Goal: Task Accomplishment & Management: Use online tool/utility

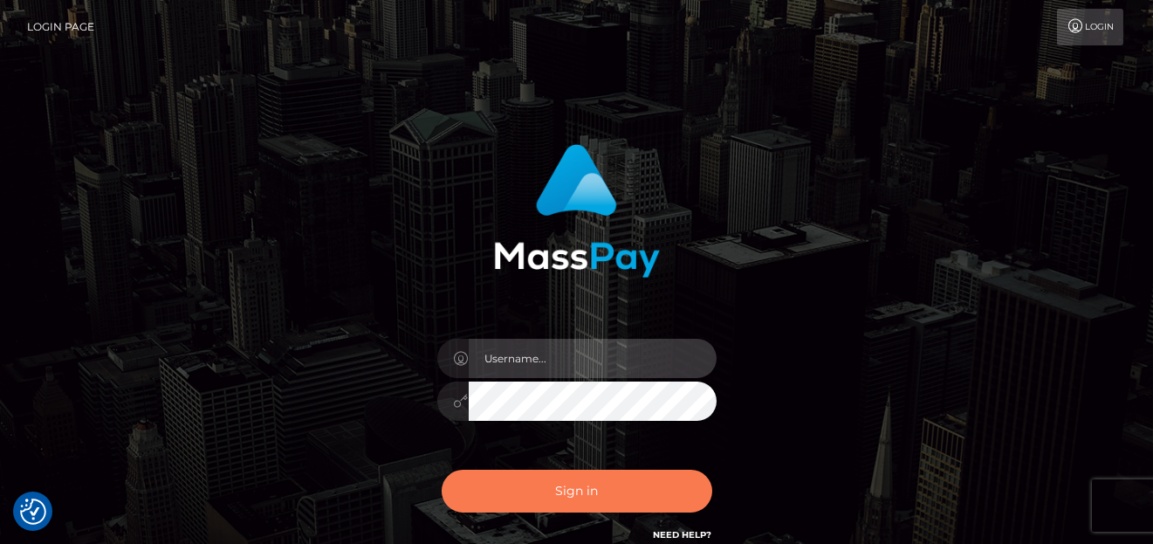
type input "[PERSON_NAME]"
click at [518, 508] on button "Sign in" at bounding box center [577, 491] width 271 height 43
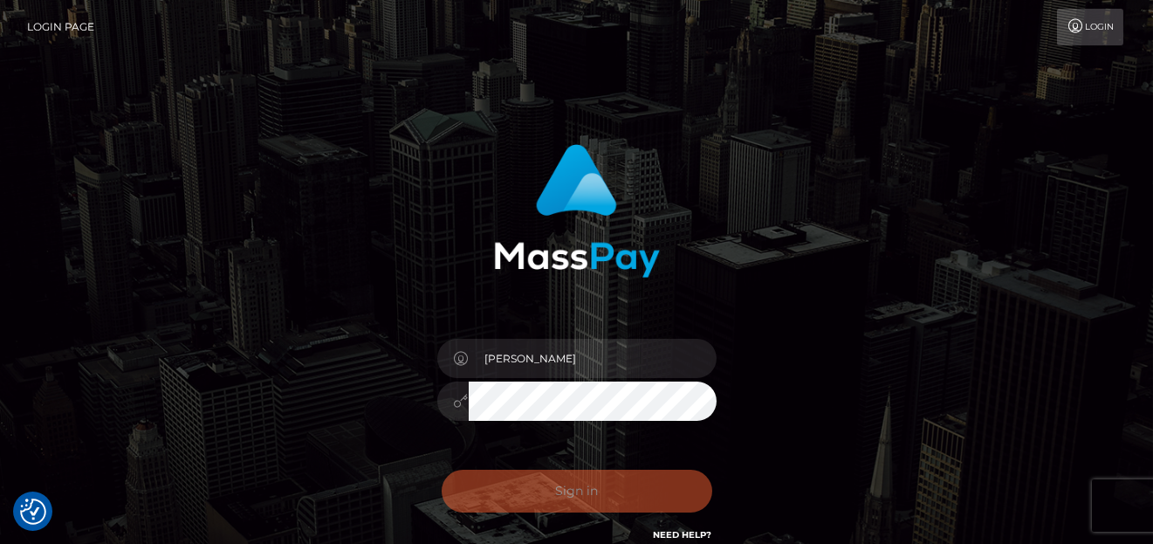
click at [518, 506] on div "Sign in Need Help?" at bounding box center [577, 498] width 306 height 78
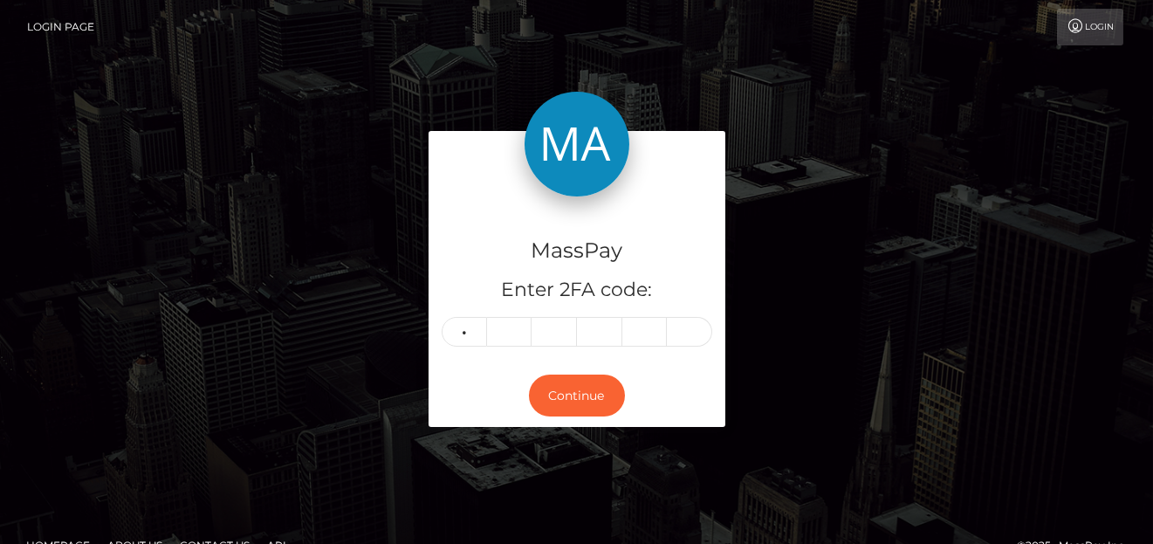
type input "2"
type input "5"
type input "1"
type input "3"
type input "0"
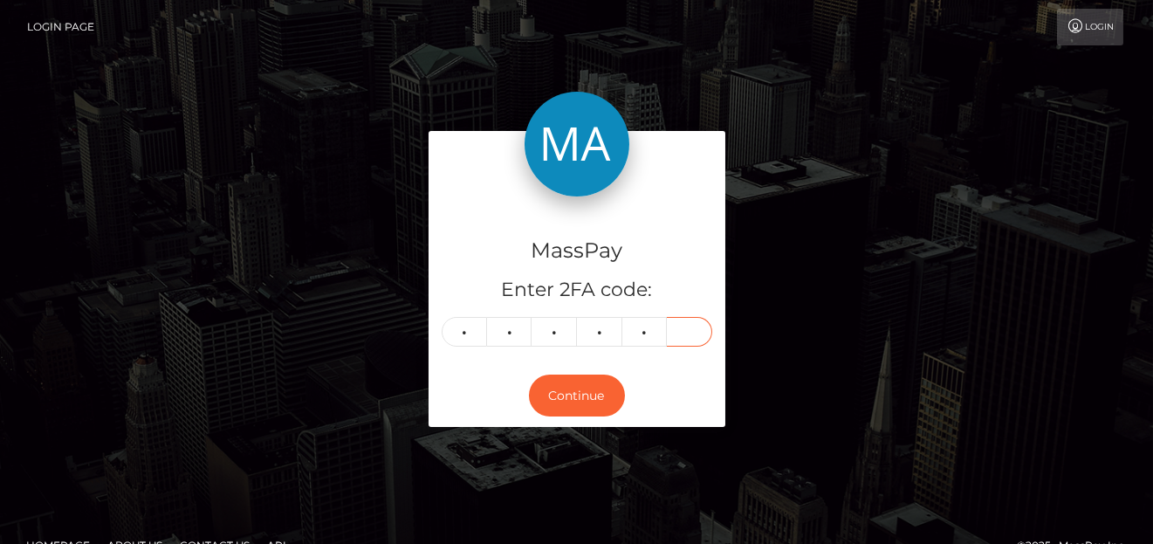
type input "7"
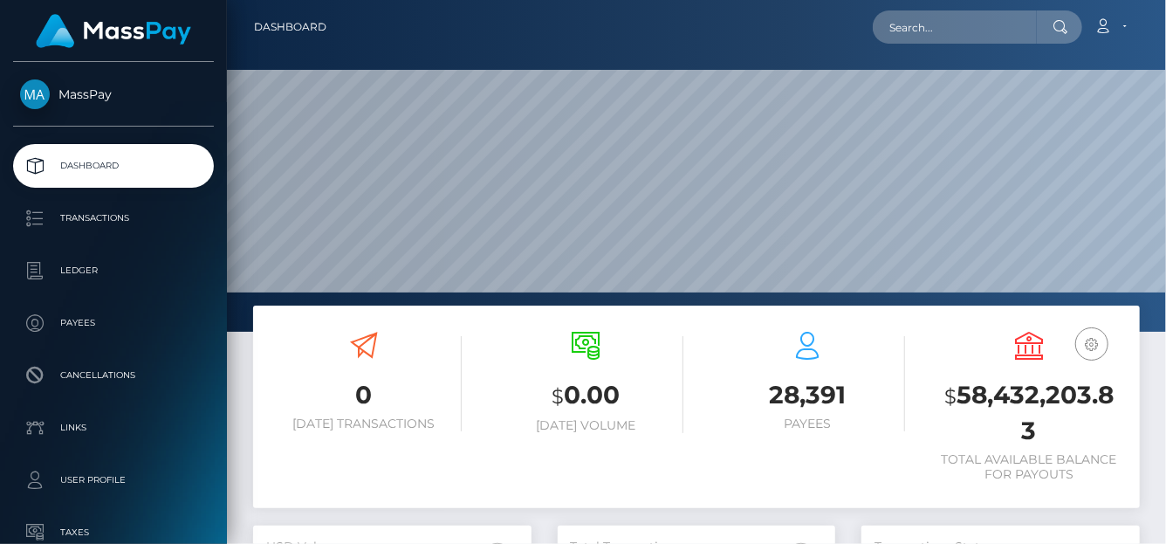
scroll to position [309, 278]
click at [960, 35] on input "text" at bounding box center [955, 26] width 164 height 33
paste input "aibusinessmagicians@gmail.com"
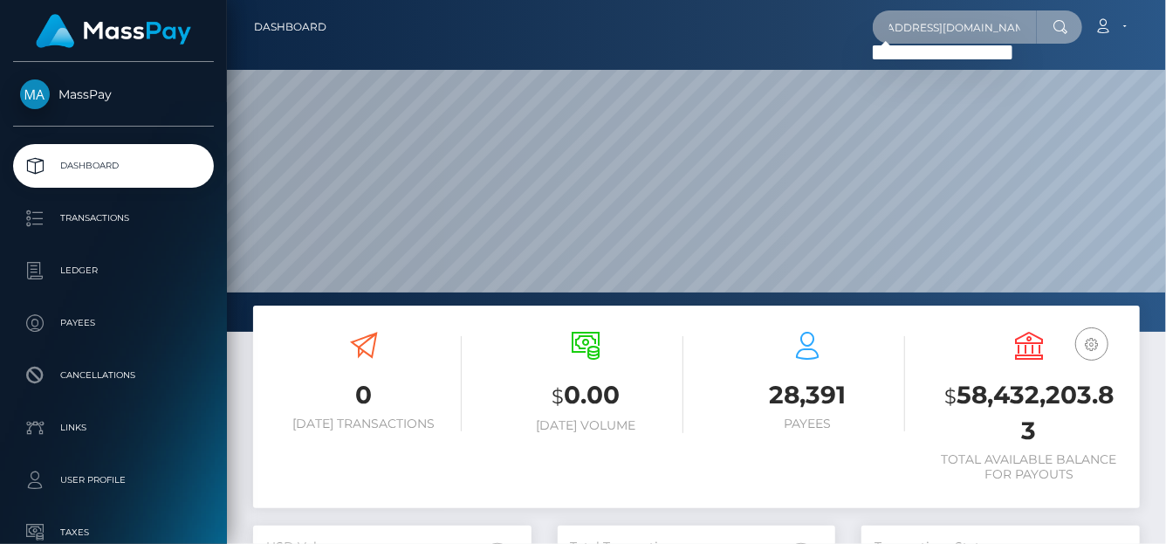
type input "aibusinessmagicians@gmail.com"
click at [890, 38] on input "aibusinessmagicians@gmail.com" at bounding box center [955, 26] width 164 height 33
drag, startPoint x: 891, startPoint y: 30, endPoint x: 1163, endPoint y: 69, distance: 274.3
click at [1163, 69] on div "Dashboard aibusinessmagicians@gmail.com Loading... Loading... 0 $" at bounding box center [696, 272] width 939 height 544
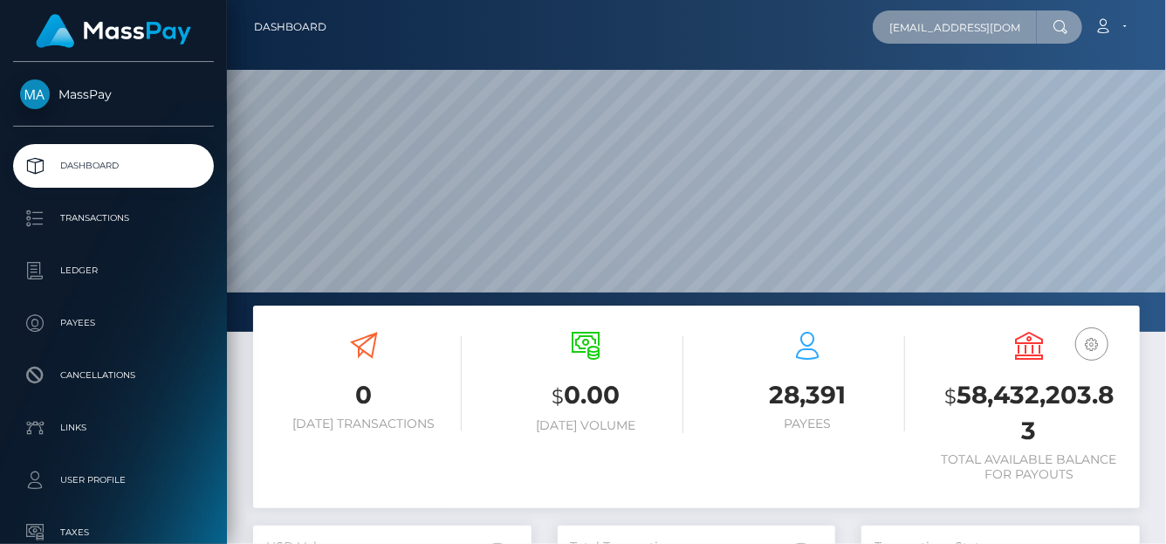
scroll to position [0, 47]
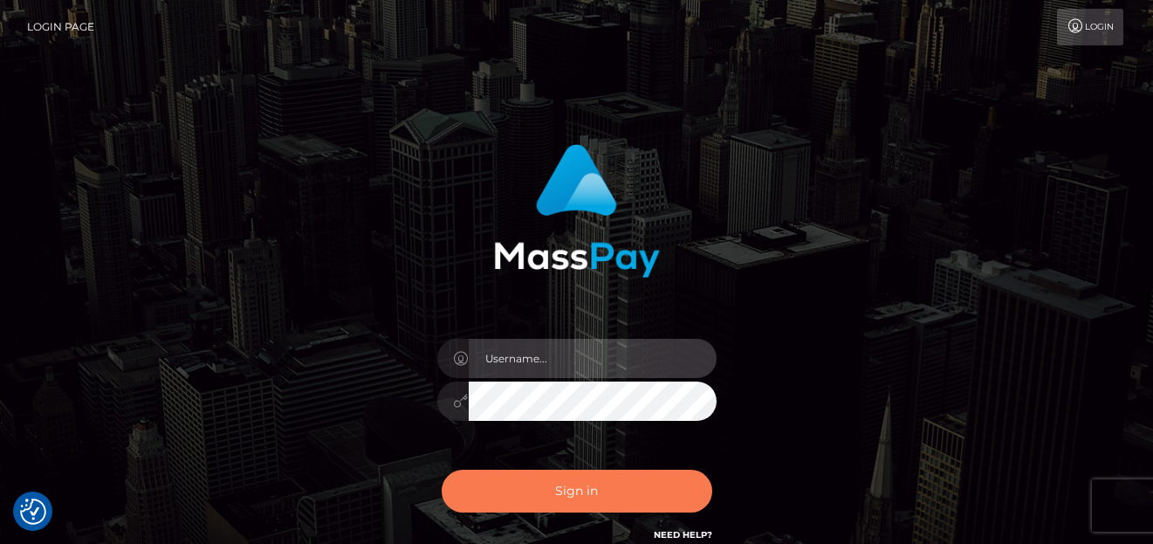
type input "[PERSON_NAME]"
click at [542, 475] on button "Sign in" at bounding box center [577, 491] width 271 height 43
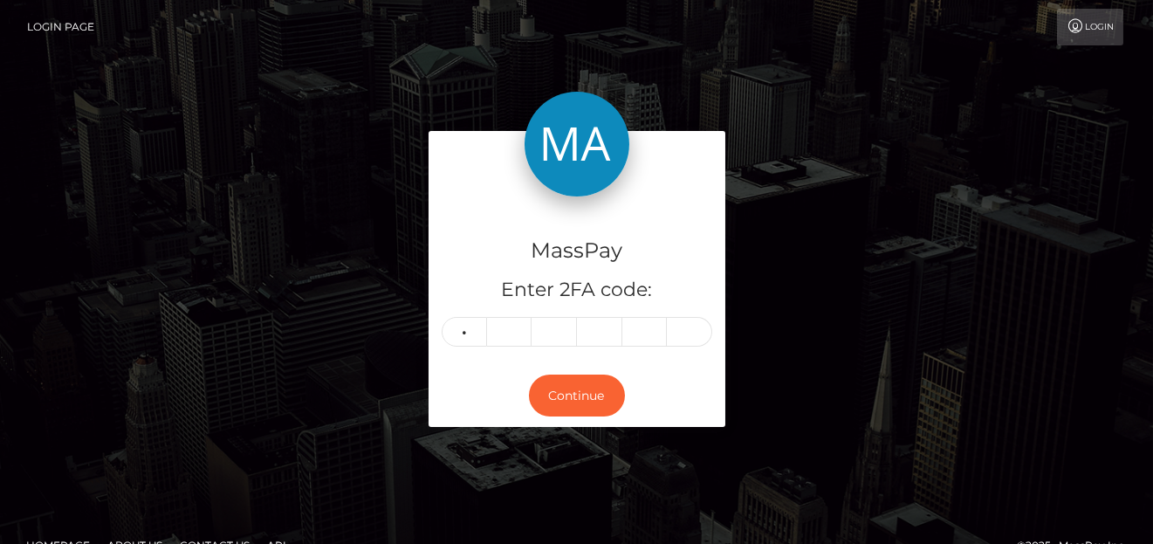
type input "1"
type input "3"
type input "7"
type input "2"
type input "3"
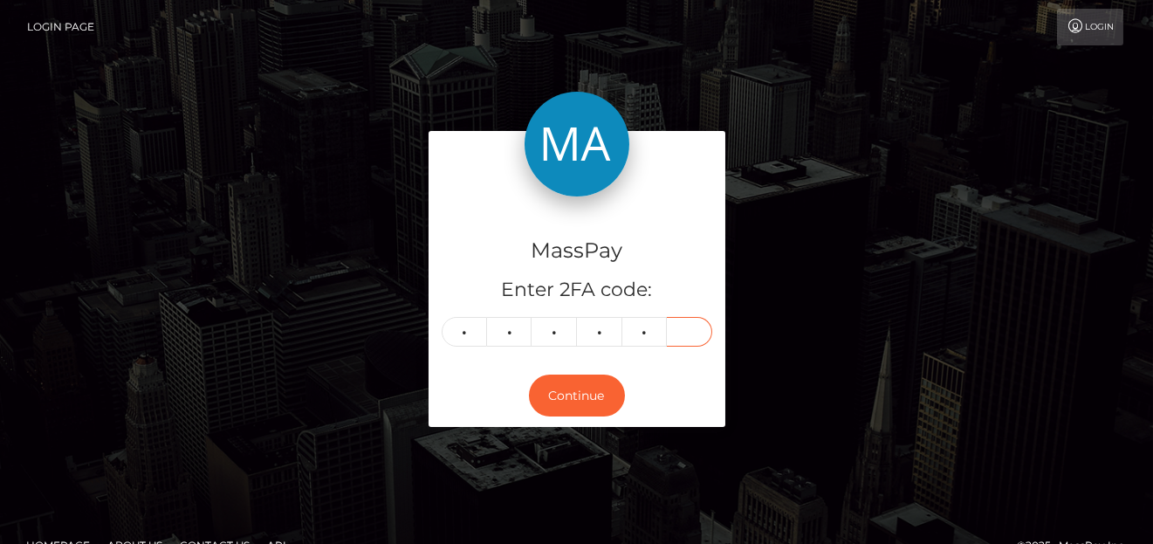
type input "1"
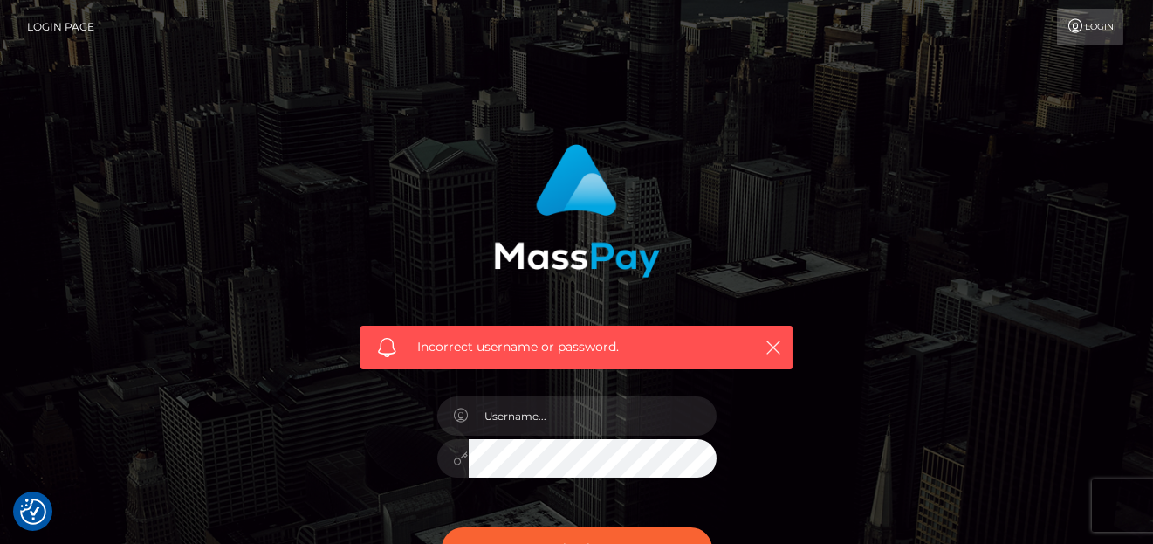
scroll to position [219, 0]
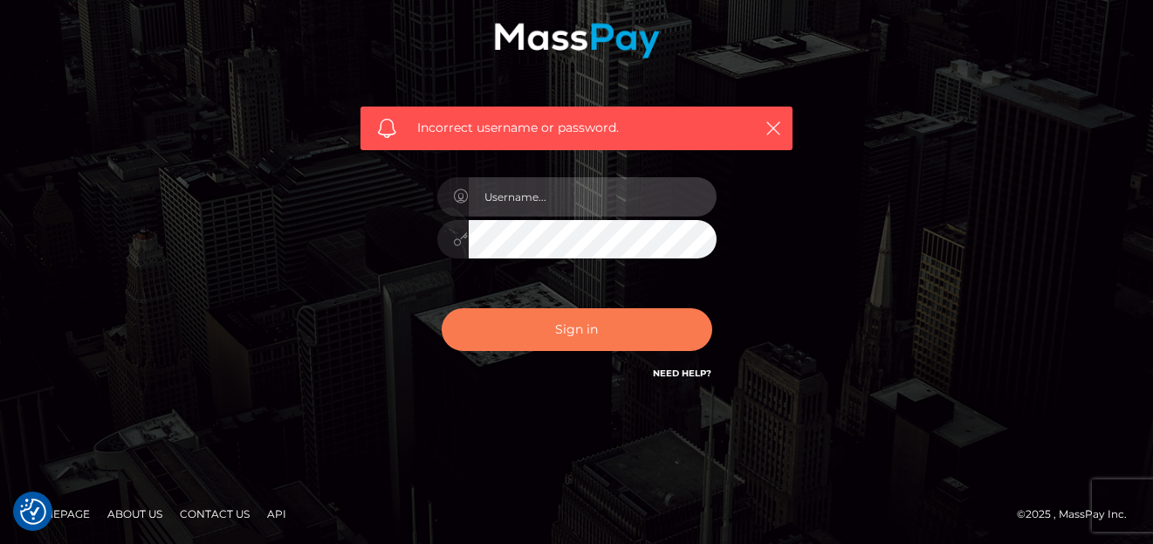
type input "[PERSON_NAME]"
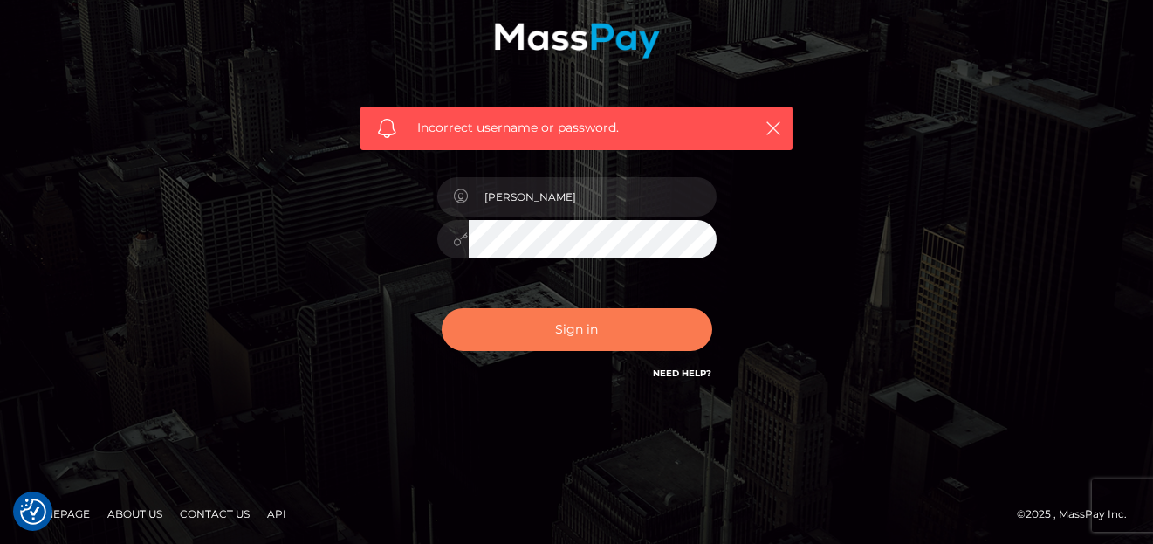
drag, startPoint x: 526, startPoint y: 317, endPoint x: 525, endPoint y: 331, distance: 14.0
click at [525, 327] on button "Sign in" at bounding box center [577, 329] width 271 height 43
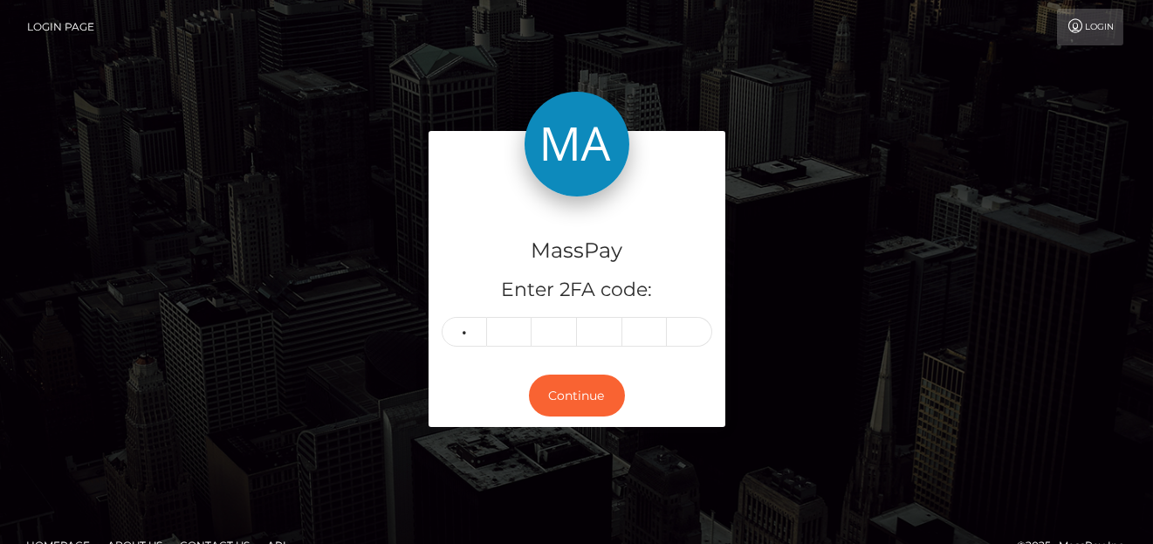
type input "4"
type input "7"
type input "5"
type input "1"
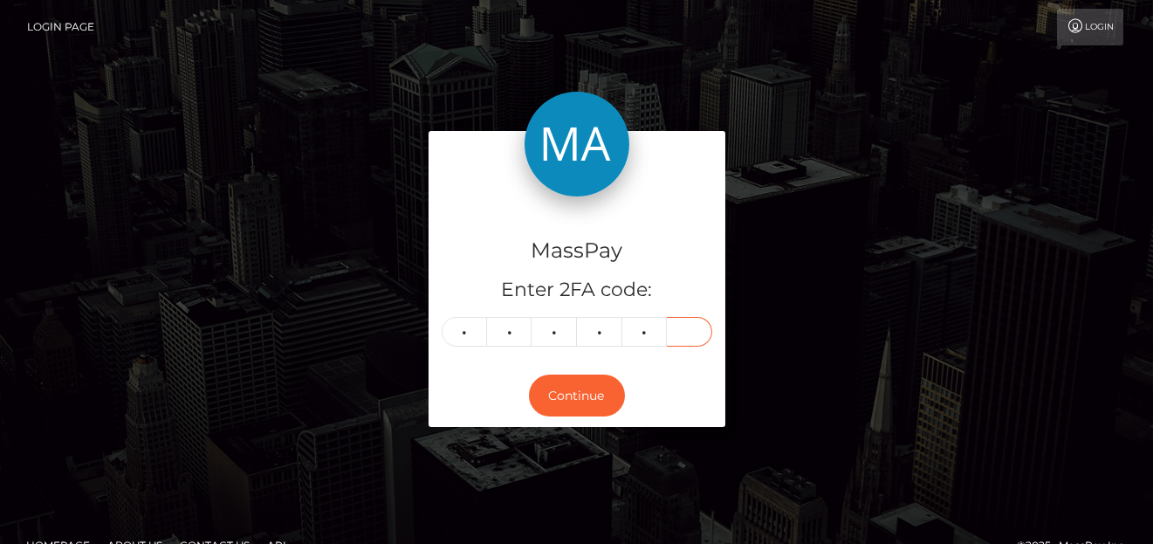
type input "9"
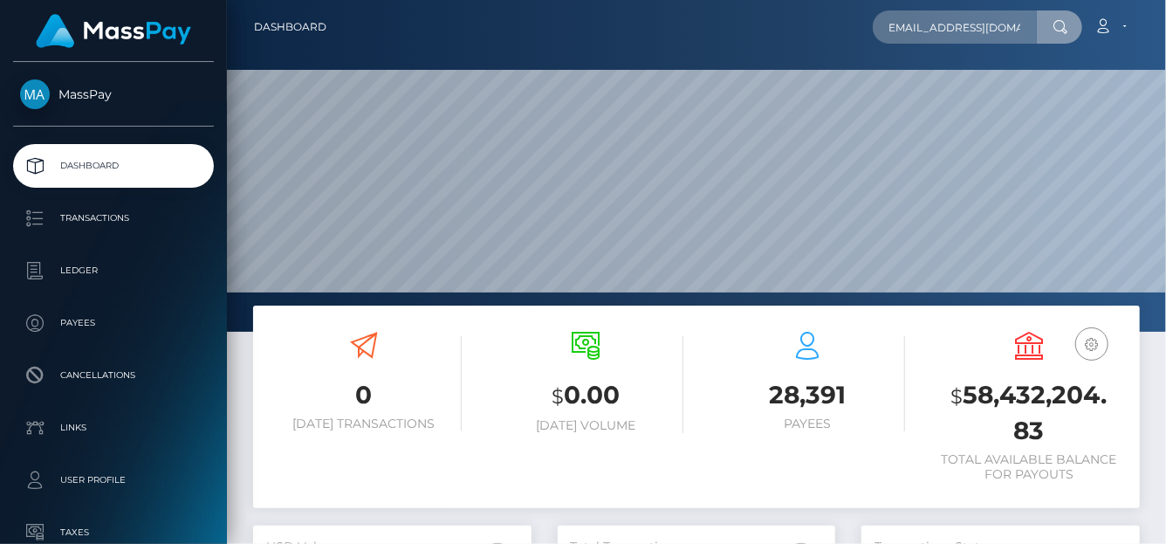
scroll to position [309, 278]
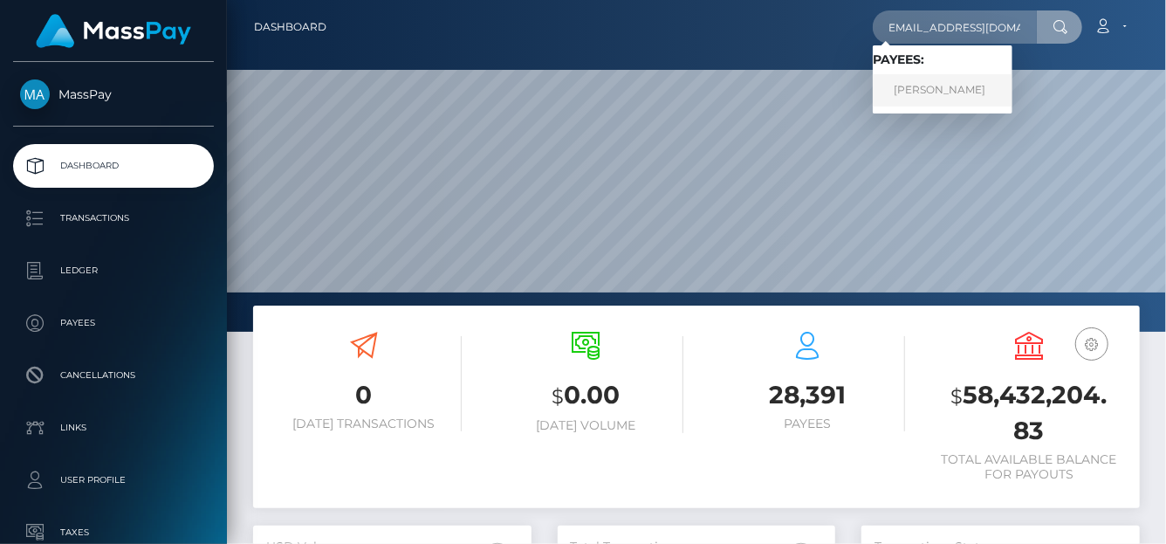
type input "[EMAIL_ADDRESS][DOMAIN_NAME]"
click at [947, 95] on link "[PERSON_NAME]" at bounding box center [943, 90] width 140 height 32
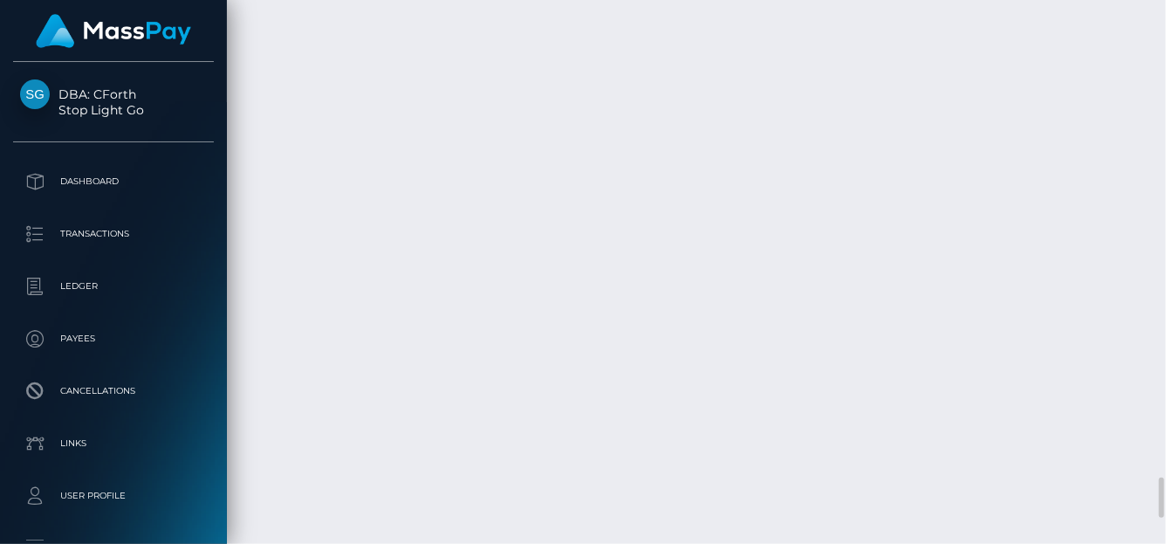
scroll to position [6560, 0]
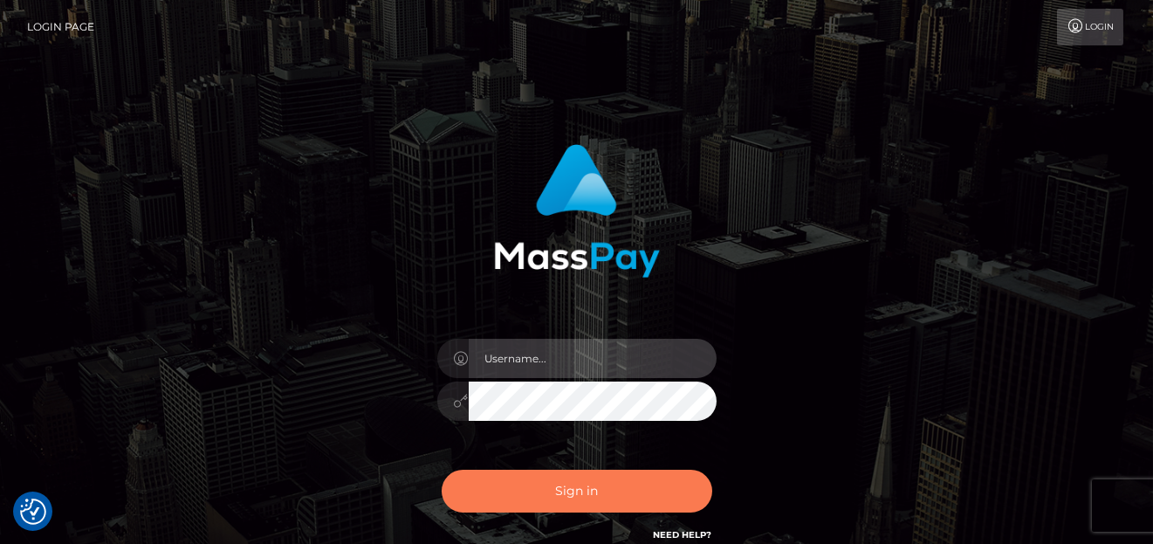
type input "[PERSON_NAME]"
click at [560, 491] on button "Sign in" at bounding box center [577, 491] width 271 height 43
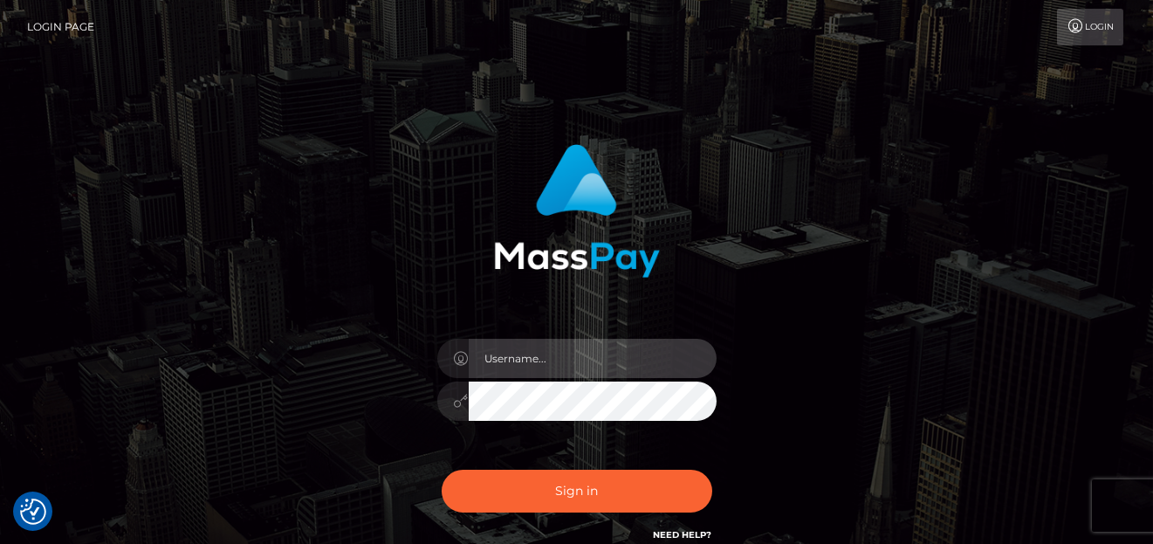
type input "[PERSON_NAME]"
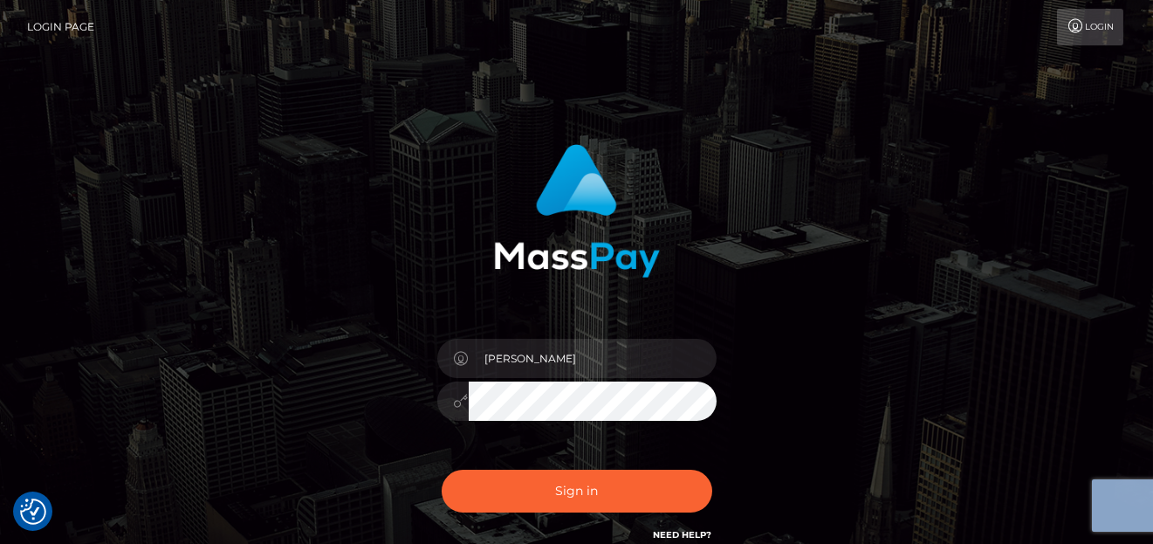
drag, startPoint x: 0, startPoint y: 0, endPoint x: 591, endPoint y: 450, distance: 743.0
click at [591, 450] on div "[PERSON_NAME] Sign in" at bounding box center [576, 344] width 458 height 427
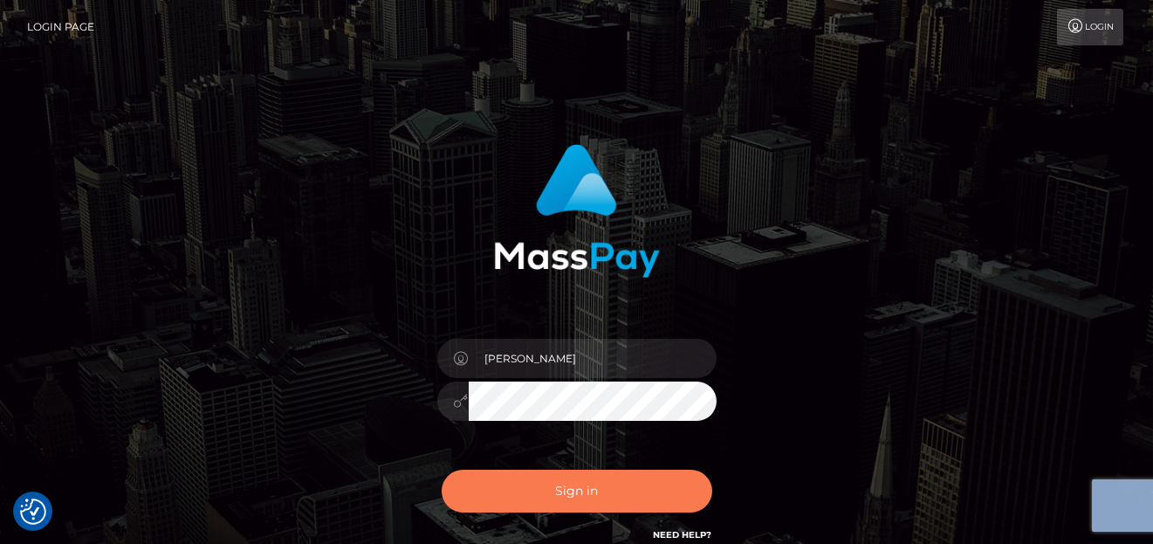
click at [586, 497] on button "Sign in" at bounding box center [577, 491] width 271 height 43
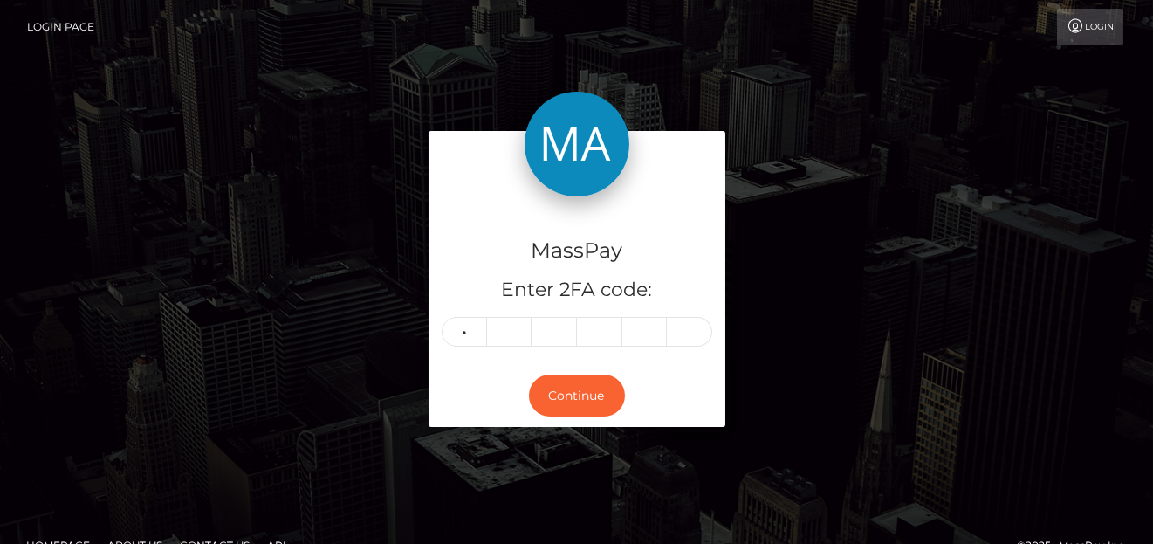
type input "5"
type input "0"
type input "9"
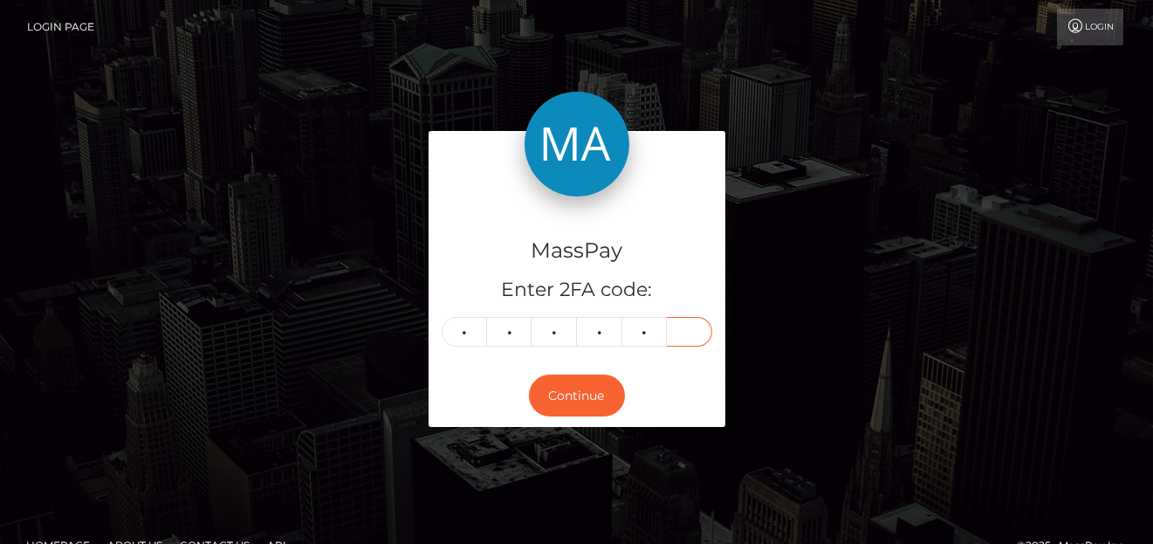
type input "9"
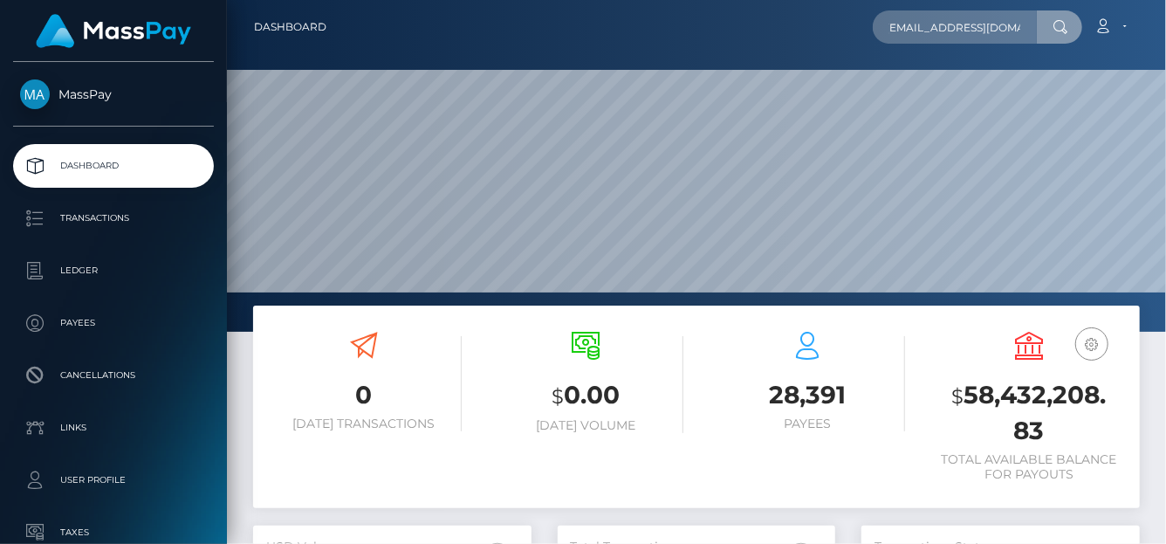
scroll to position [309, 278]
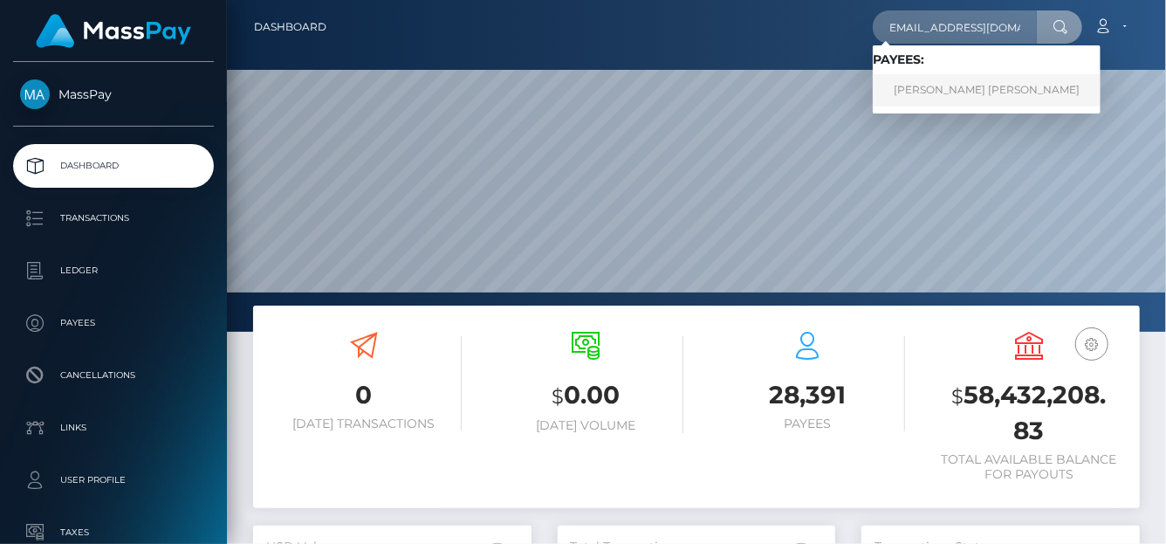
type input "[EMAIL_ADDRESS][DOMAIN_NAME]"
click at [907, 98] on link "ALVA STINA CECILIA SJÖBERG" at bounding box center [987, 90] width 228 height 32
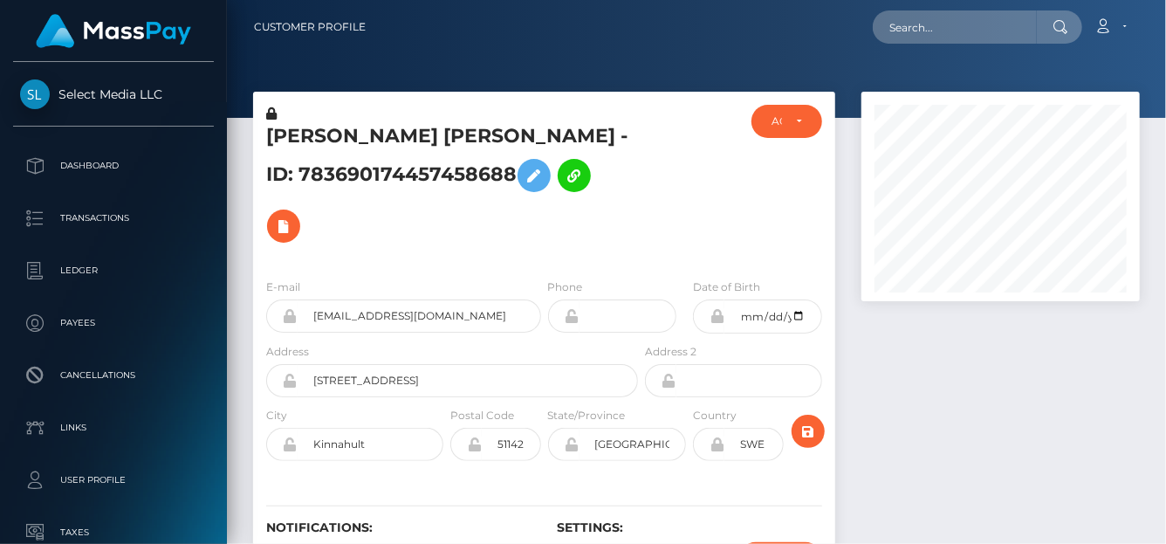
scroll to position [209, 278]
click at [294, 216] on icon at bounding box center [283, 227] width 21 height 22
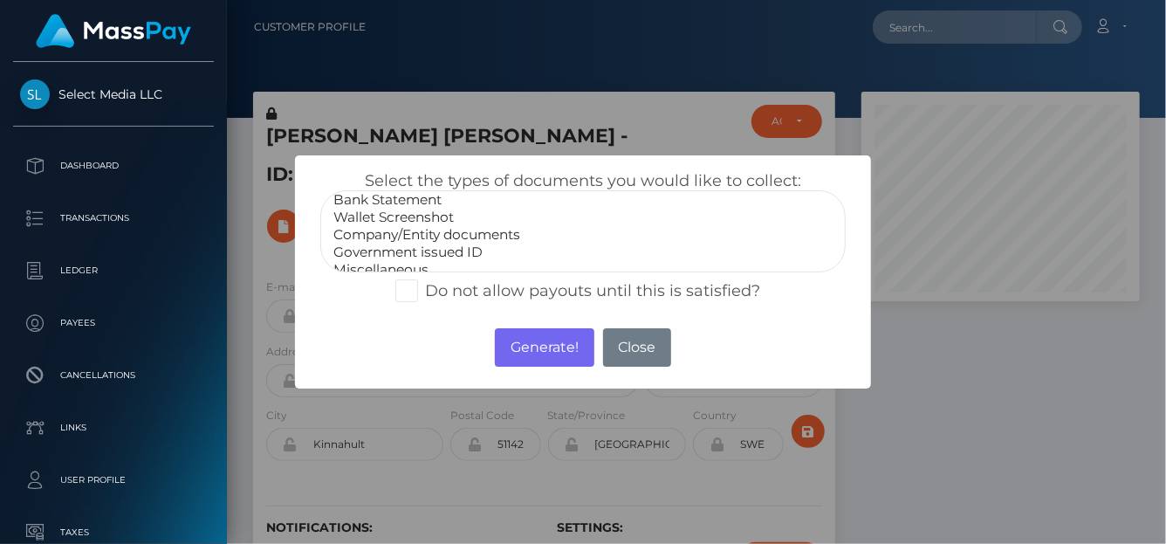
scroll to position [34, 0]
select select "Company/Entity documents"
click at [455, 223] on option "Company/Entity documents" at bounding box center [583, 223] width 503 height 17
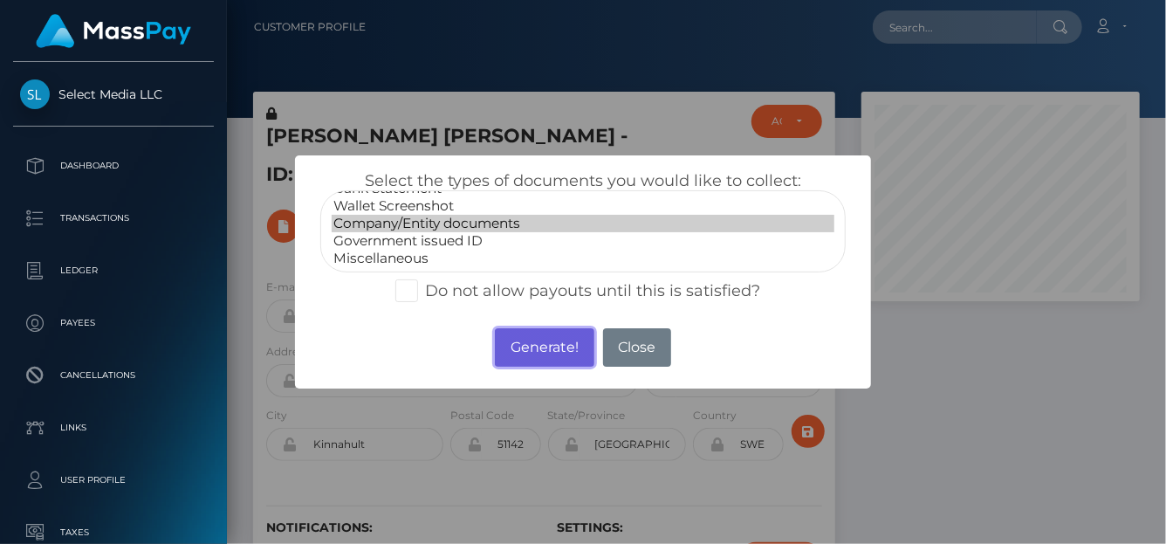
click at [536, 347] on button "Generate!" at bounding box center [544, 347] width 99 height 38
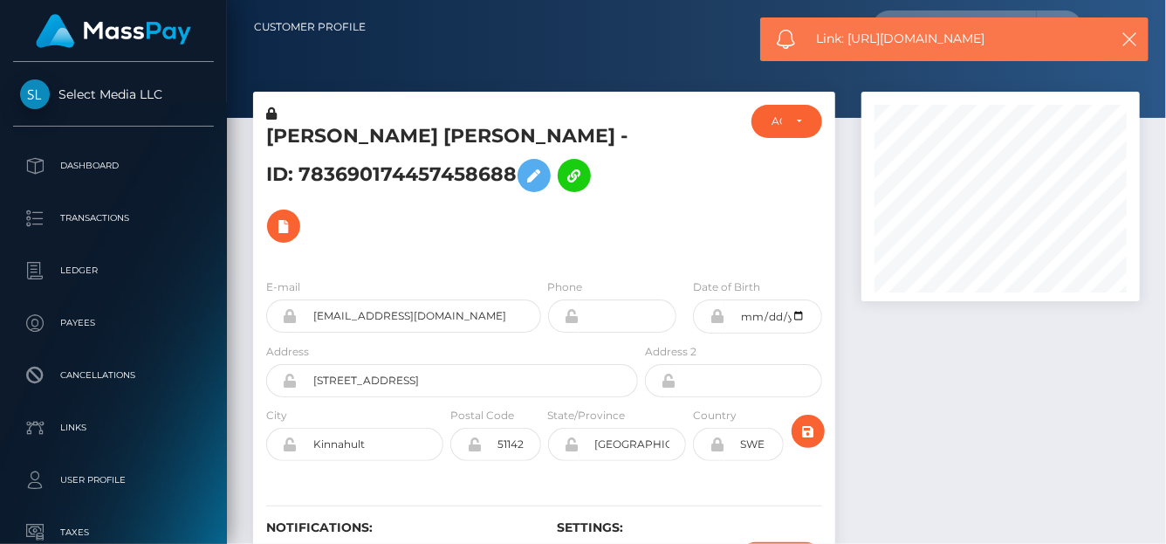
drag, startPoint x: 1020, startPoint y: 50, endPoint x: 850, endPoint y: 40, distance: 169.6
click at [850, 40] on div "Link: [URL][DOMAIN_NAME]" at bounding box center [954, 39] width 388 height 44
copy span "[URL][DOMAIN_NAME]"
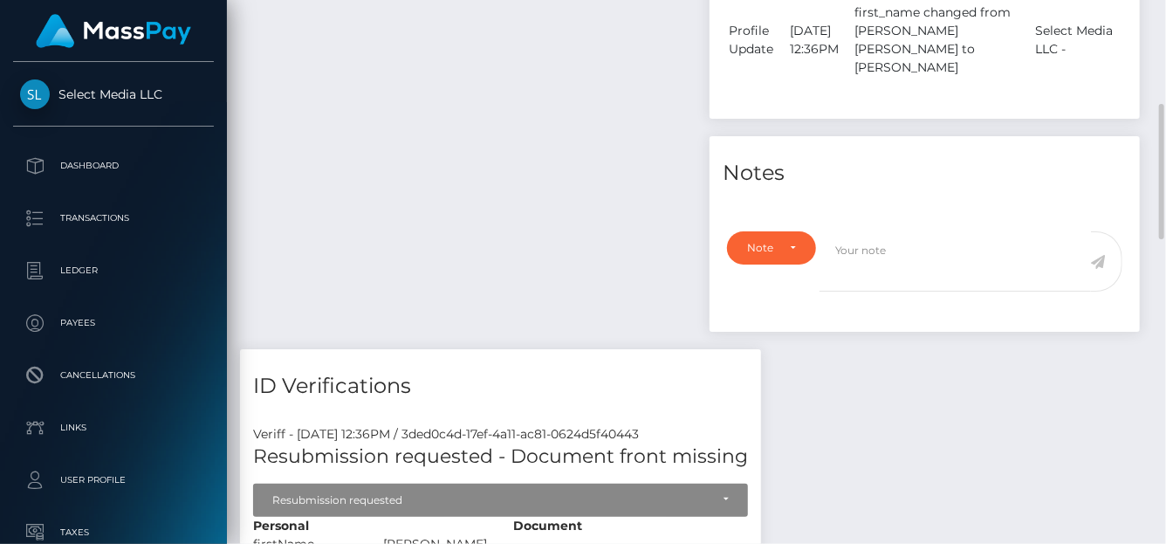
scroll to position [590, 0]
